Goal: Information Seeking & Learning: Learn about a topic

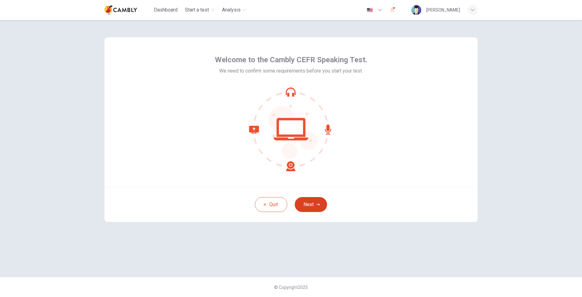
click at [316, 205] on icon "button" at bounding box center [318, 204] width 4 height 4
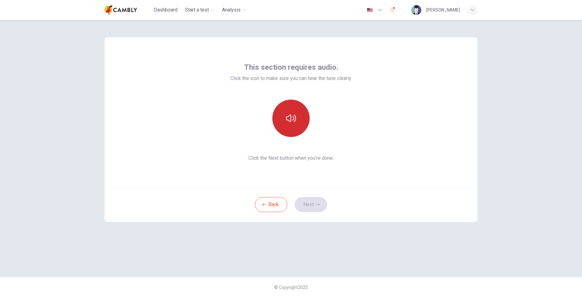
click at [296, 125] on button "button" at bounding box center [290, 117] width 37 height 37
click at [303, 206] on button "Next" at bounding box center [311, 204] width 32 height 15
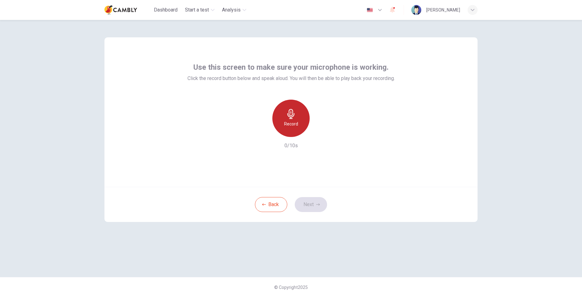
click at [286, 128] on div "Record" at bounding box center [290, 117] width 37 height 37
click at [319, 134] on icon "button" at bounding box center [319, 132] width 6 height 6
click at [302, 202] on button "Next" at bounding box center [311, 204] width 32 height 15
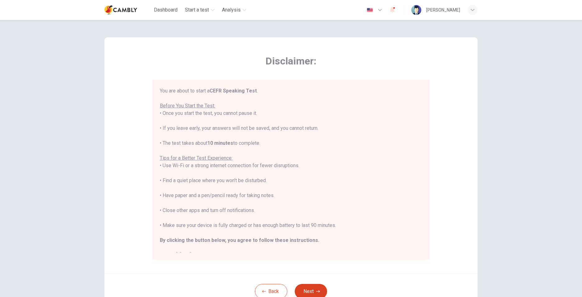
click at [309, 286] on button "Next" at bounding box center [311, 290] width 32 height 15
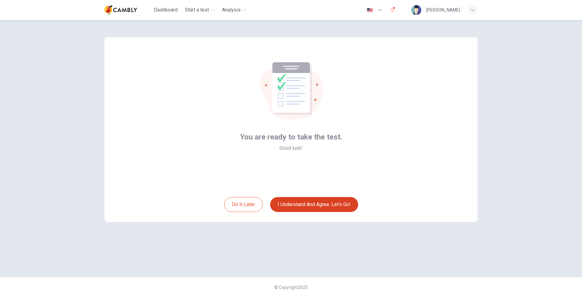
click at [310, 204] on button "I understand and agree. Let’s go!" at bounding box center [314, 204] width 88 height 15
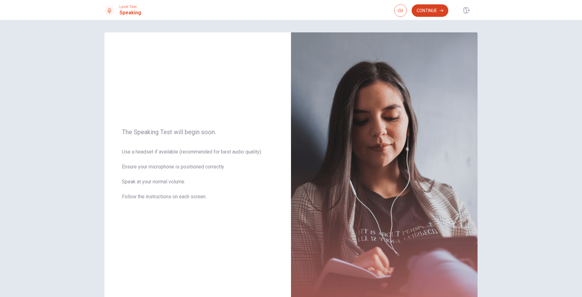
click at [420, 12] on button "Continue" at bounding box center [430, 10] width 37 height 12
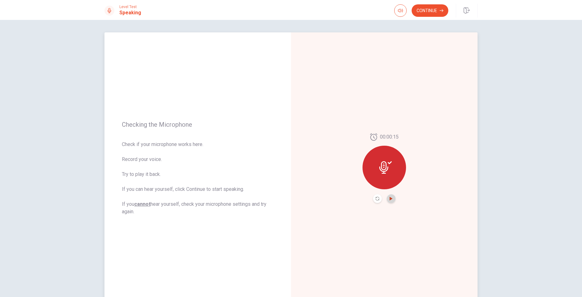
click at [389, 200] on icon "Play Audio" at bounding box center [391, 198] width 4 height 4
click at [389, 200] on icon "Pause Audio" at bounding box center [391, 198] width 4 height 4
click at [389, 200] on icon "Play Audio" at bounding box center [391, 198] width 4 height 4
click at [435, 6] on button "Continue" at bounding box center [430, 10] width 37 height 12
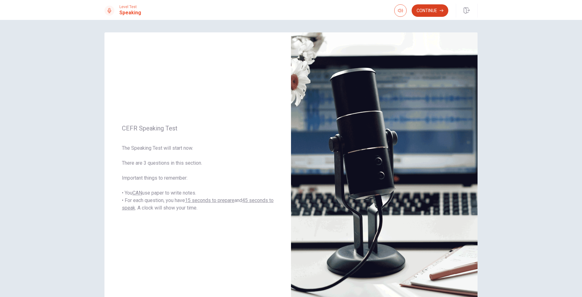
click at [421, 11] on button "Continue" at bounding box center [430, 10] width 37 height 12
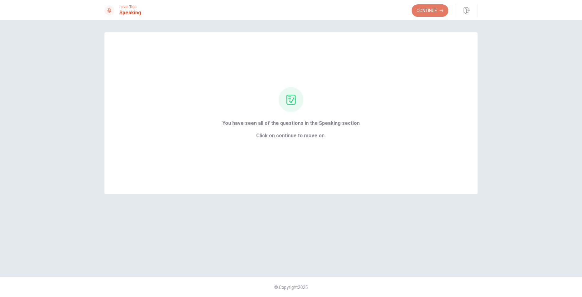
click at [419, 13] on button "Continue" at bounding box center [430, 10] width 37 height 12
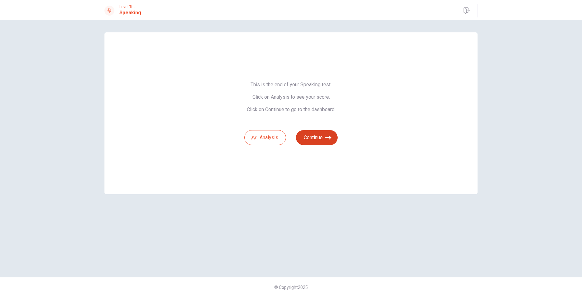
click at [305, 138] on button "Continue" at bounding box center [317, 137] width 42 height 15
